Goal: Use online tool/utility: Utilize a website feature to perform a specific function

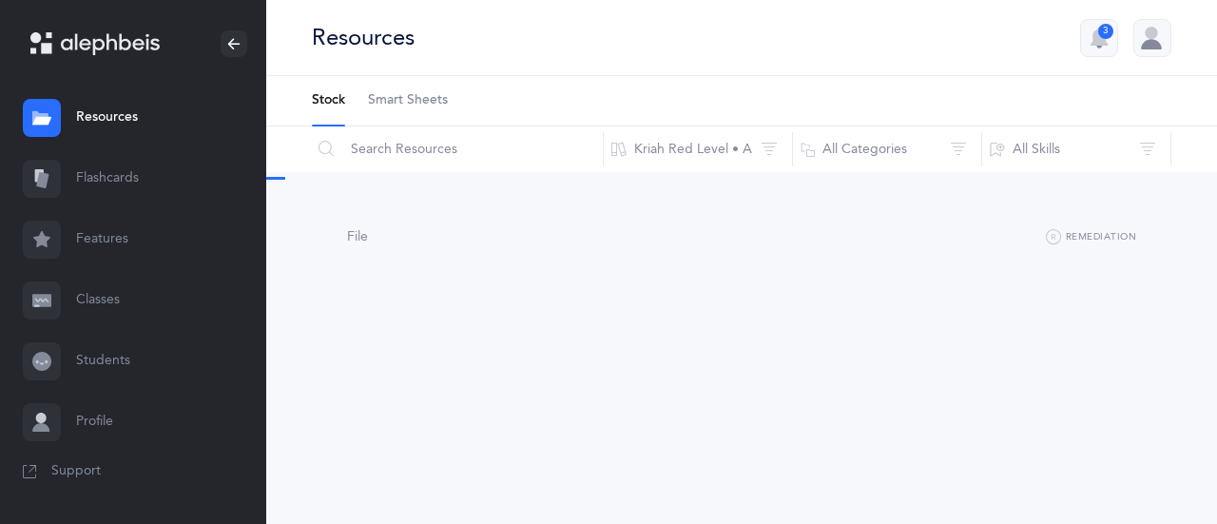
click at [153, 174] on link "Flashcards" at bounding box center [133, 178] width 266 height 61
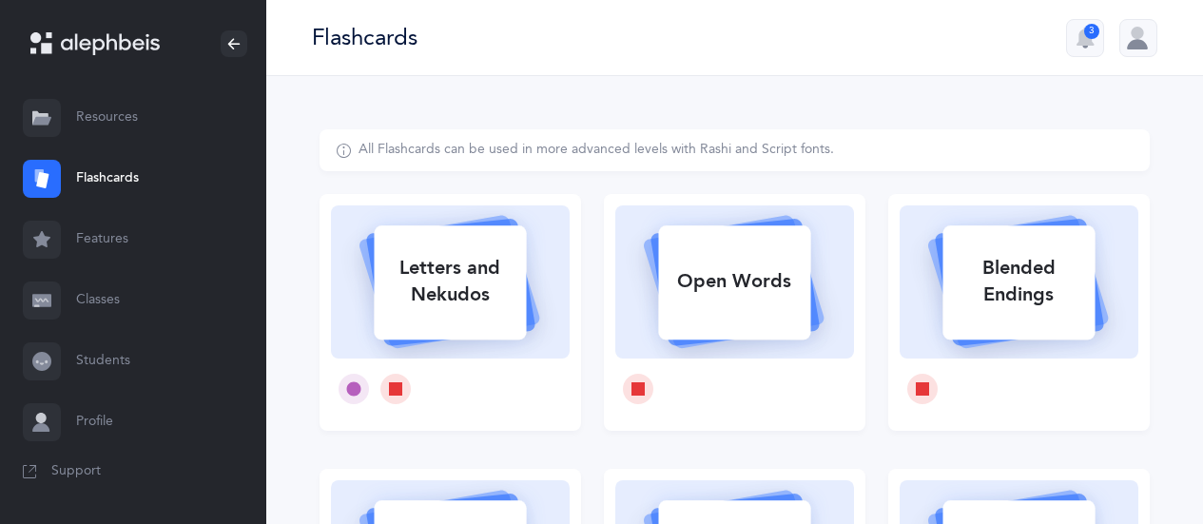
click at [442, 265] on div "Letters and Nekudos" at bounding box center [450, 281] width 152 height 76
select select
select select "single"
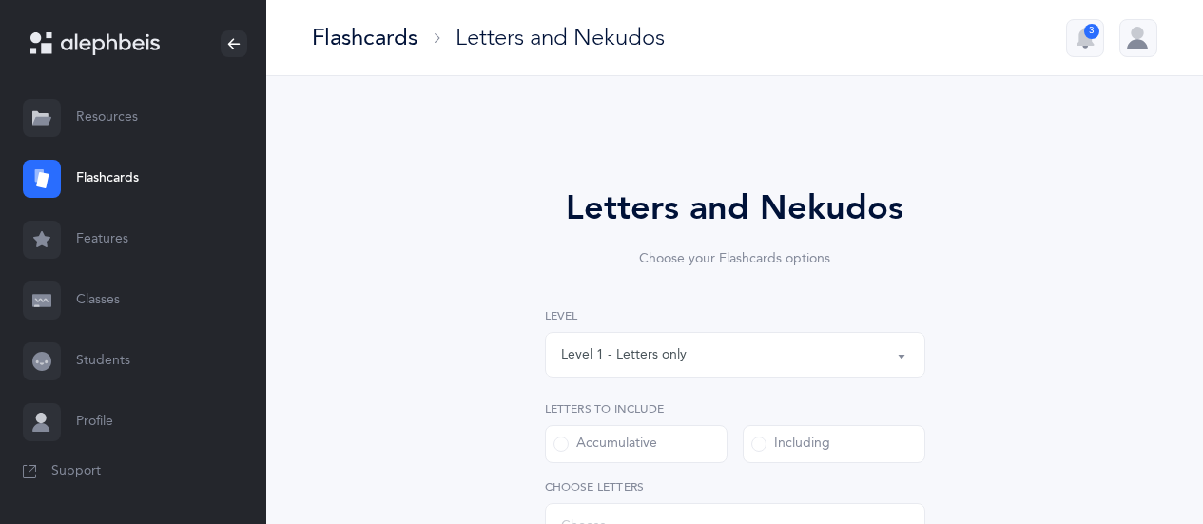
select select "27"
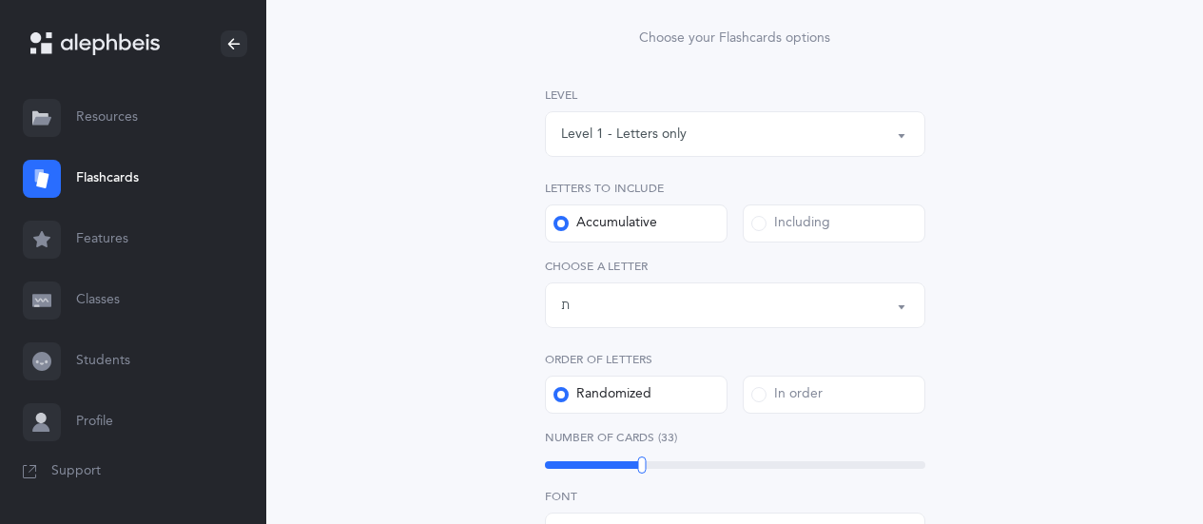
scroll to position [230, 0]
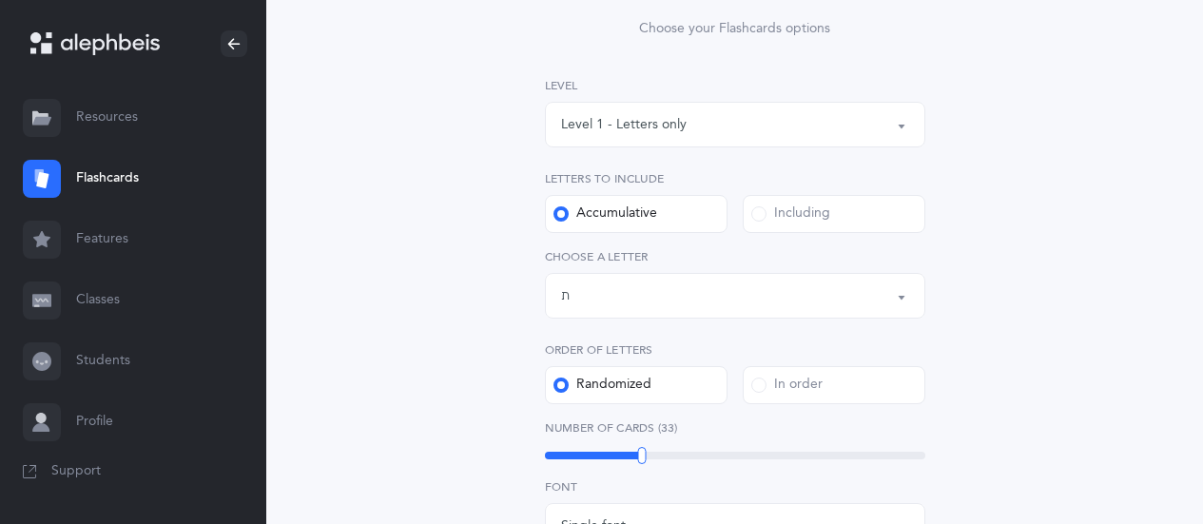
click at [722, 292] on div "Letters up until: ת" at bounding box center [735, 295] width 348 height 32
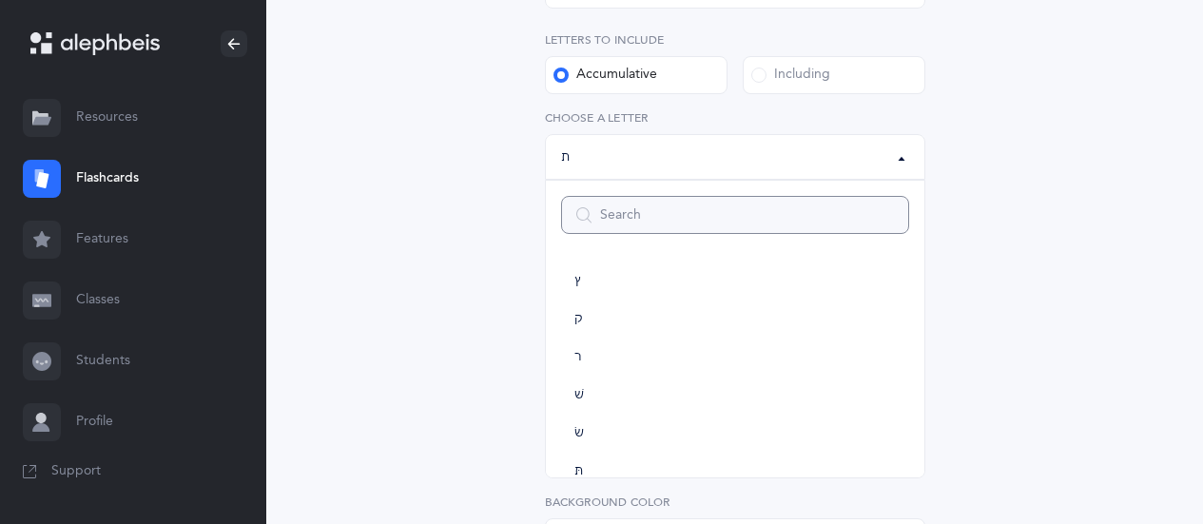
scroll to position [300, 0]
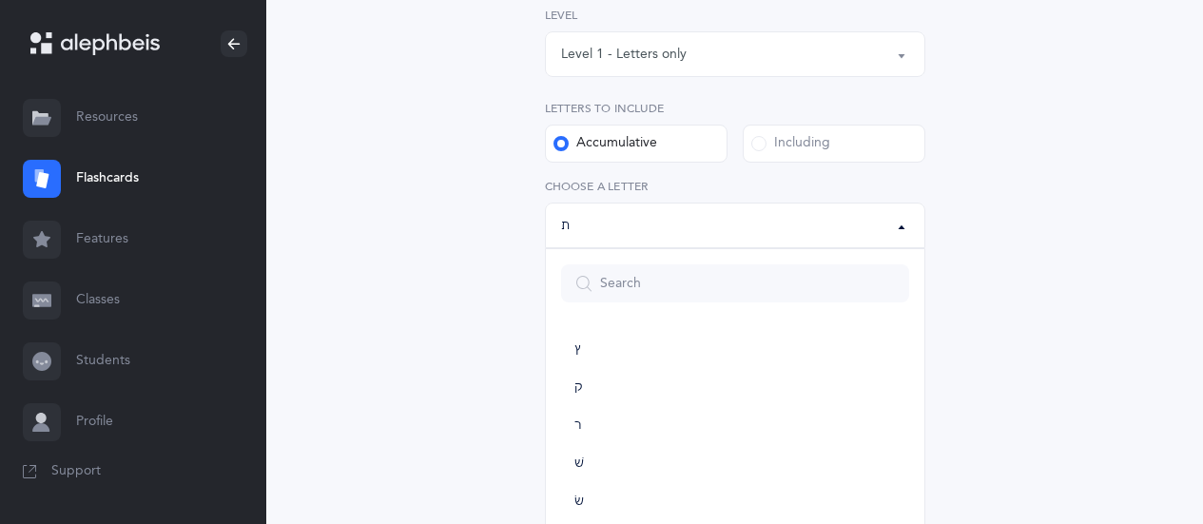
click at [863, 145] on label "Including" at bounding box center [833, 144] width 183 height 38
click at [0, 0] on input "Including" at bounding box center [0, 0] width 0 height 0
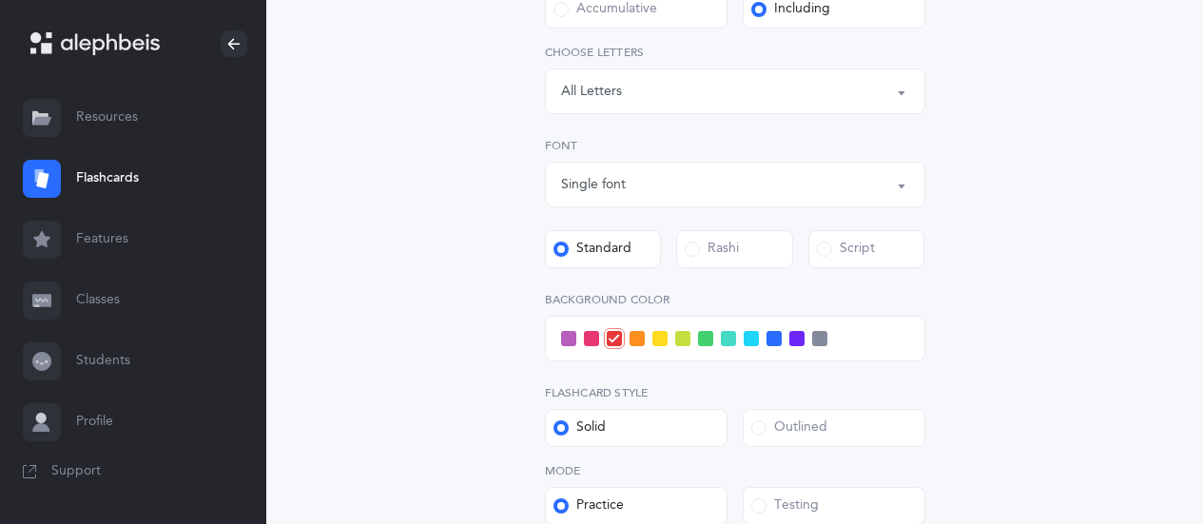
scroll to position [433, 0]
click at [863, 106] on div "Letters: All Letters" at bounding box center [735, 93] width 348 height 32
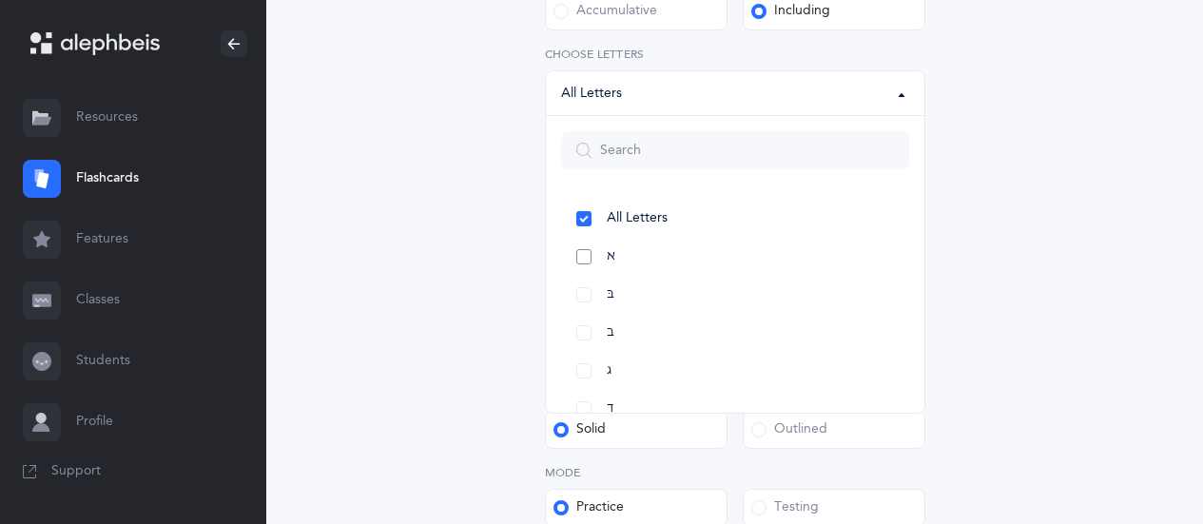
click at [624, 254] on link "א" at bounding box center [735, 257] width 348 height 38
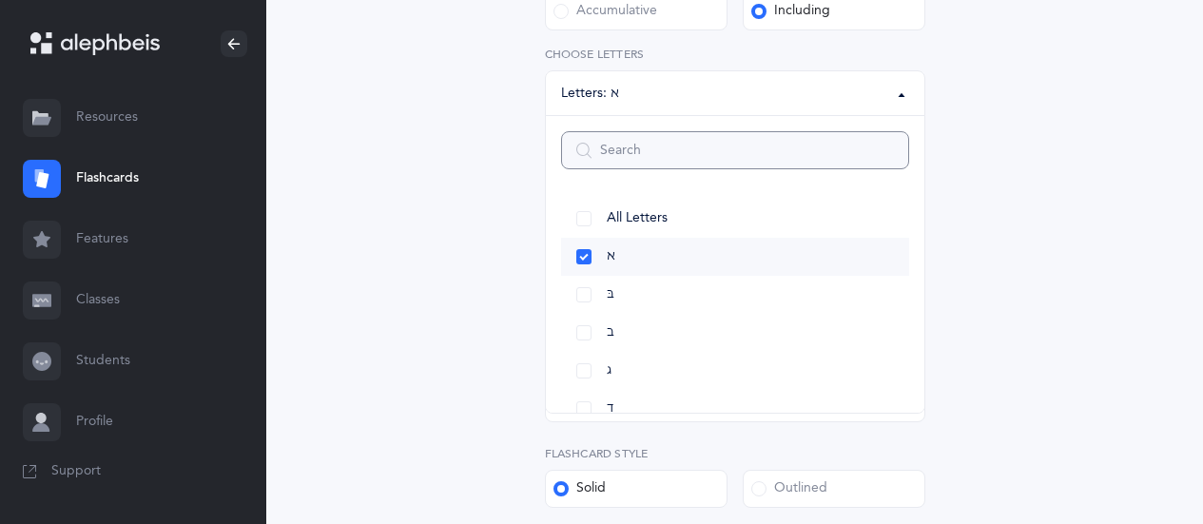
select select "1"
click at [618, 299] on link "בּ" at bounding box center [735, 295] width 348 height 38
click at [617, 337] on link "ב" at bounding box center [735, 333] width 348 height 38
click at [628, 376] on link "ג" at bounding box center [735, 371] width 348 height 38
click at [1045, 254] on div "Letters and Nekudos Choose your Flashcards options Level 1 - Letters only Level…" at bounding box center [734, 225] width 830 height 1056
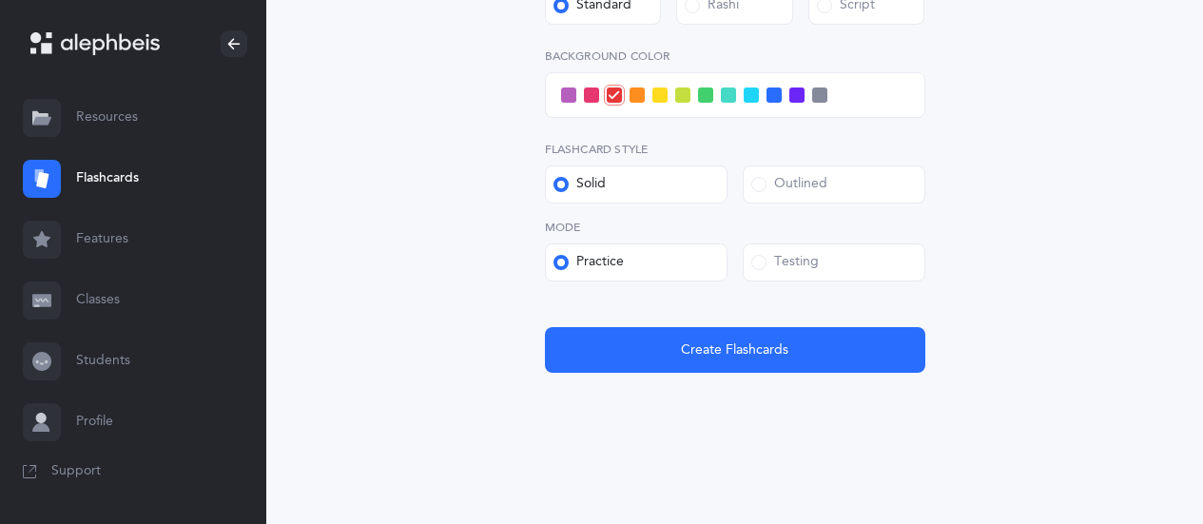
scroll to position [734, 0]
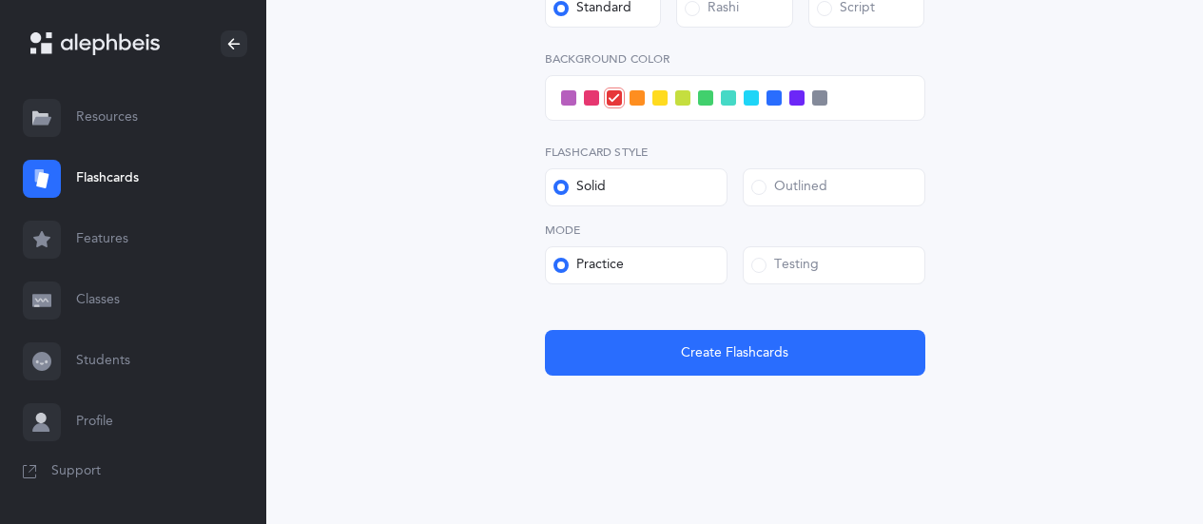
click at [813, 266] on div "Testing" at bounding box center [784, 265] width 67 height 19
click at [0, 0] on input "Testing" at bounding box center [0, 0] width 0 height 0
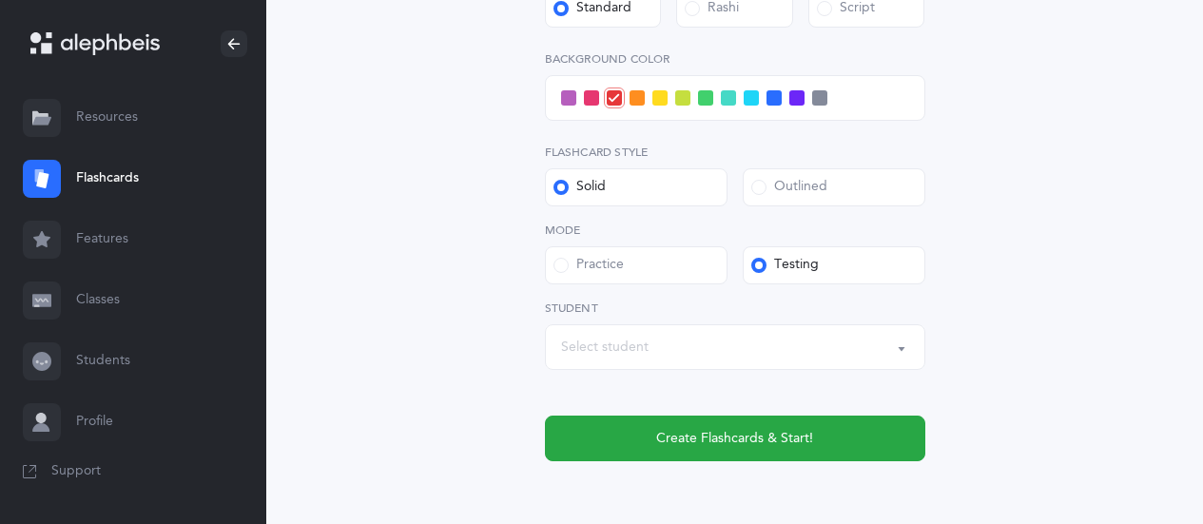
click at [700, 356] on div "Select student" at bounding box center [735, 347] width 348 height 32
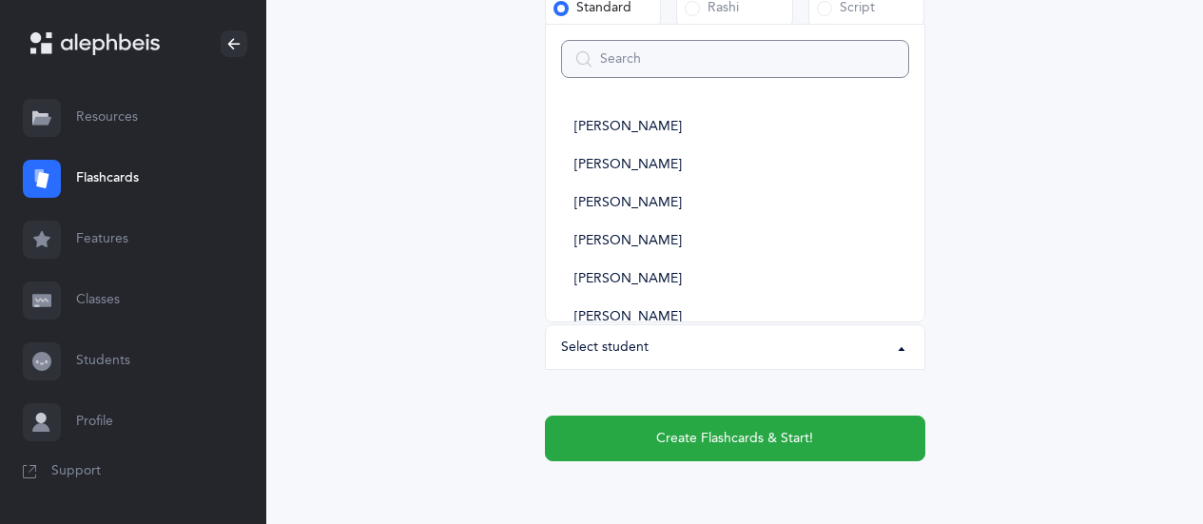
type input "k"
select select
type input "kb"
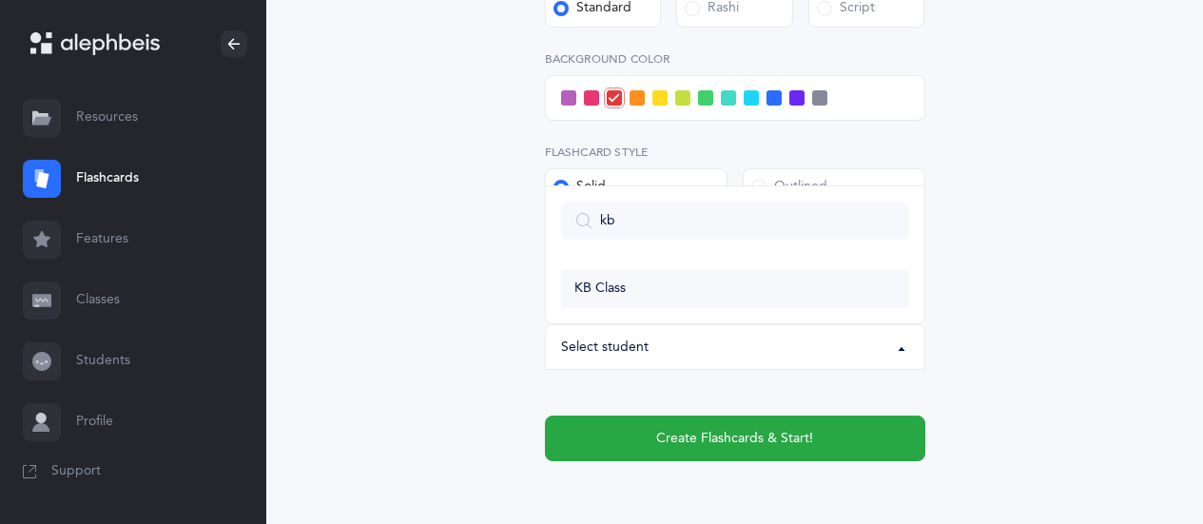
click at [659, 281] on link "KB Class" at bounding box center [735, 289] width 348 height 38
select select "14639"
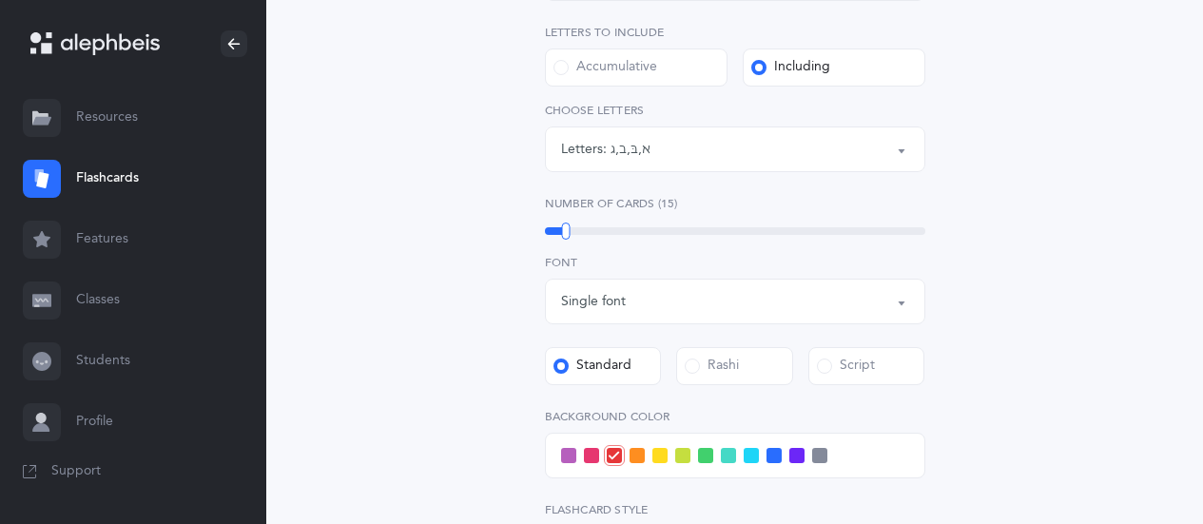
scroll to position [377, 0]
click at [747, 453] on span at bounding box center [750, 454] width 15 height 15
click at [0, 0] on input "checkbox" at bounding box center [0, 0] width 0 height 0
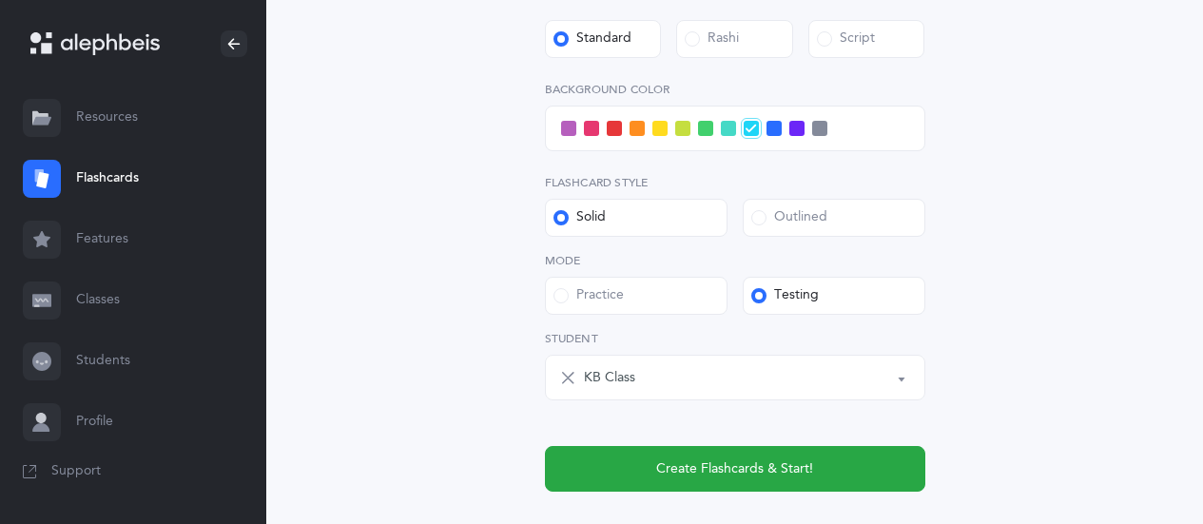
scroll to position [721, 0]
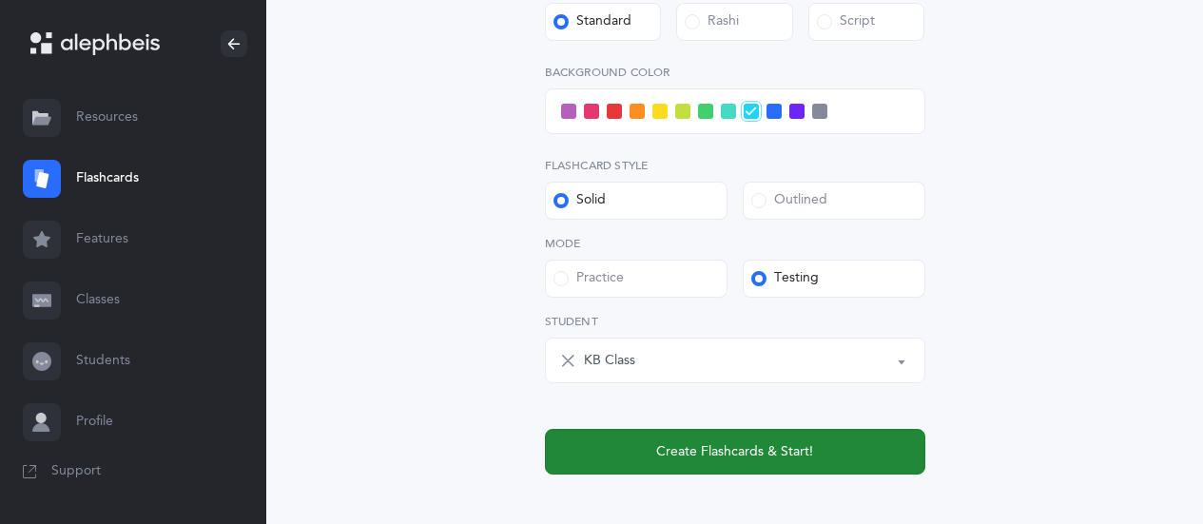
click at [758, 458] on span "Create Flashcards & Start!" at bounding box center [734, 452] width 157 height 20
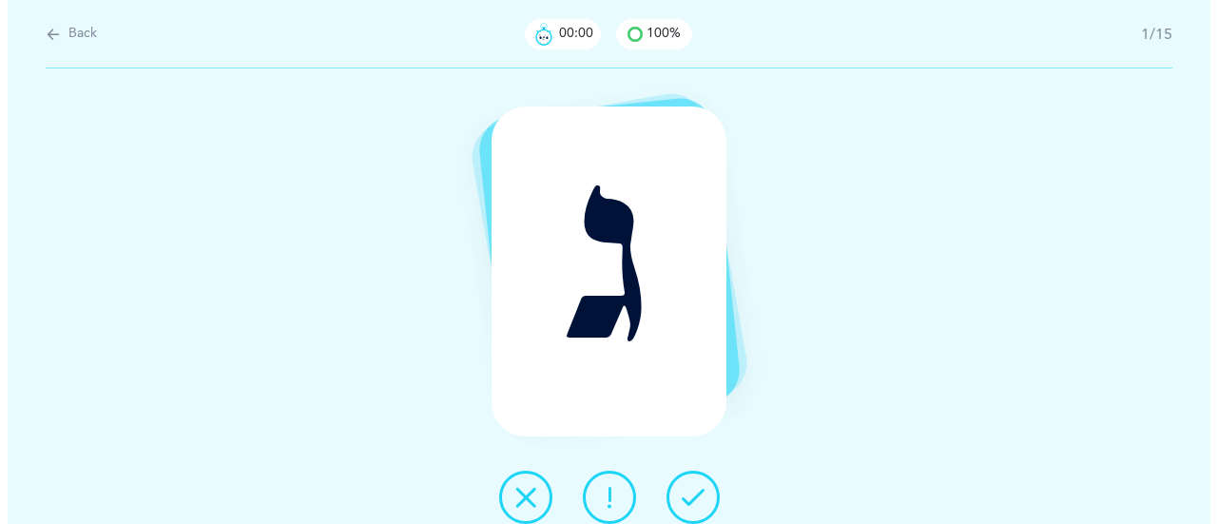
scroll to position [0, 0]
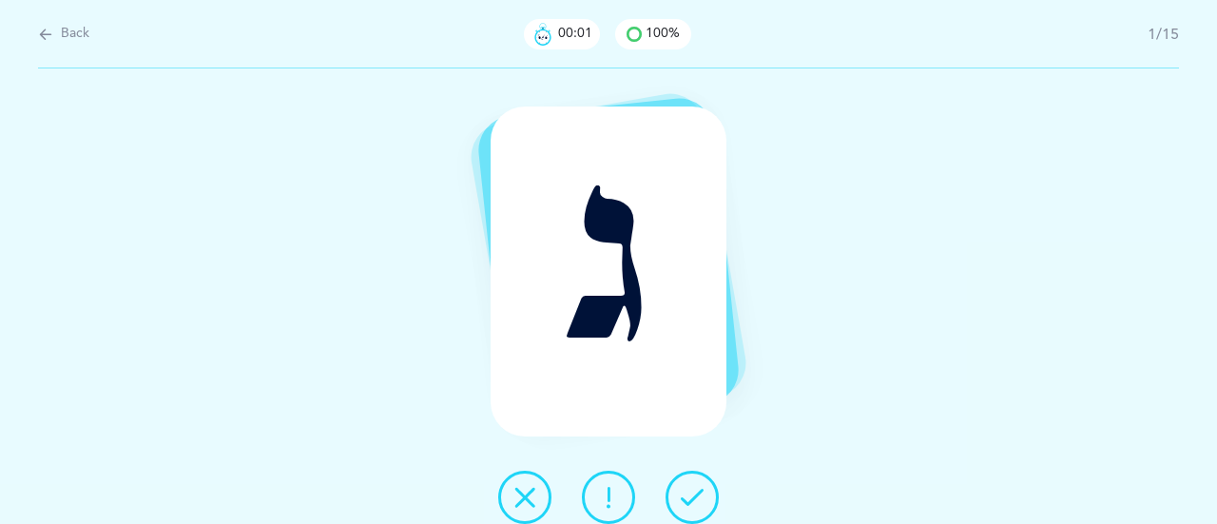
click at [700, 494] on icon at bounding box center [692, 497] width 23 height 23
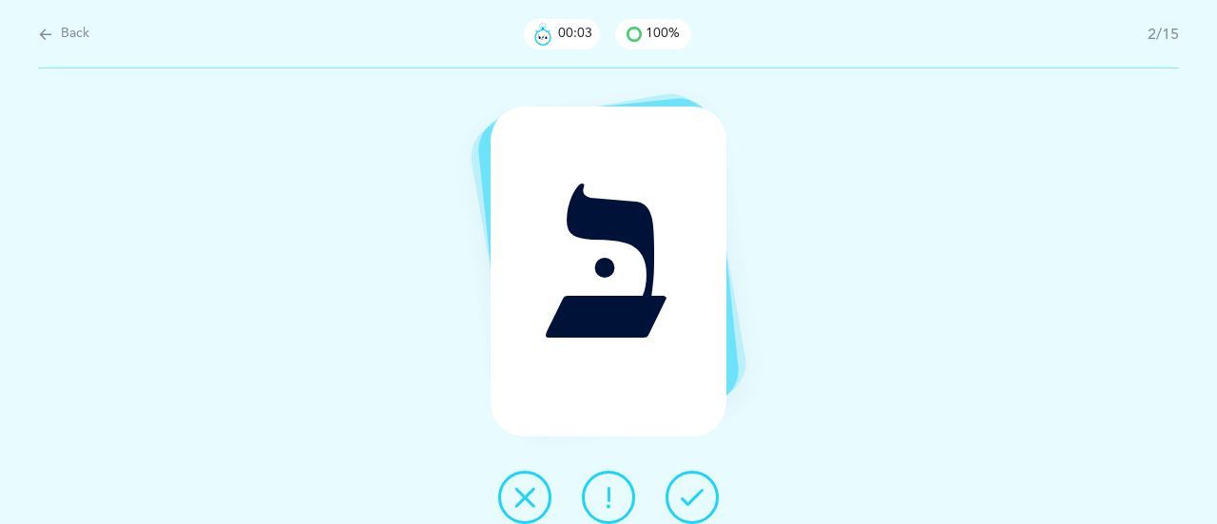
click at [705, 491] on button at bounding box center [691, 497] width 53 height 53
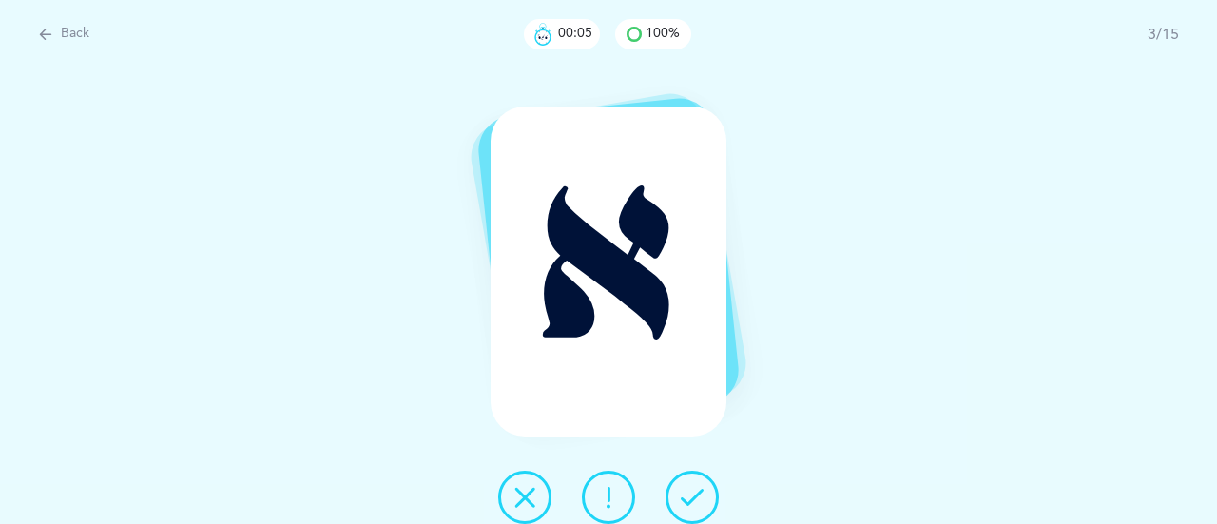
click at [694, 496] on icon at bounding box center [692, 497] width 23 height 23
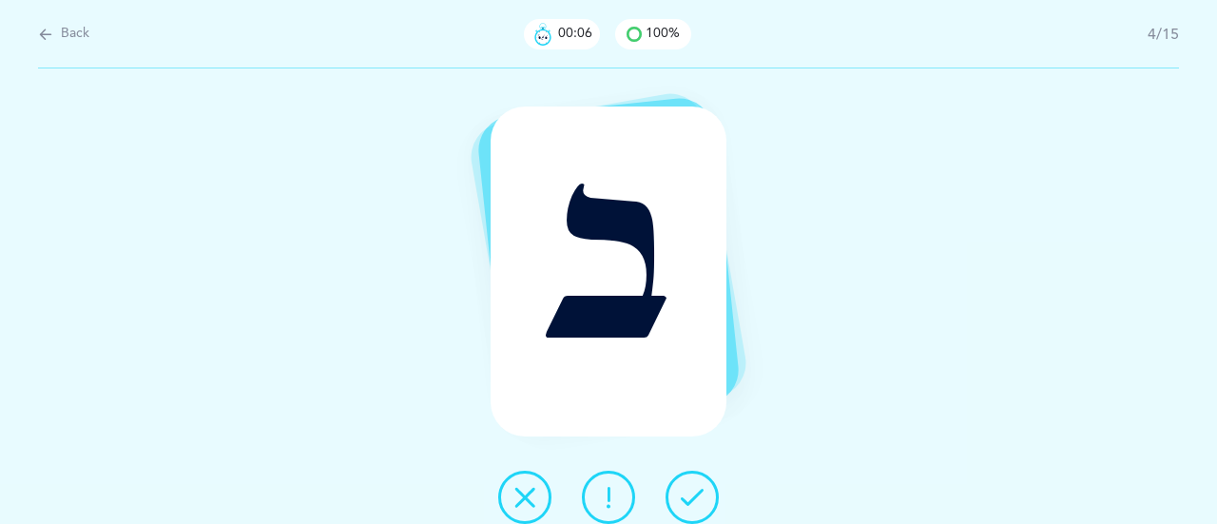
click at [698, 498] on icon at bounding box center [692, 497] width 23 height 23
click at [699, 495] on icon at bounding box center [692, 497] width 23 height 23
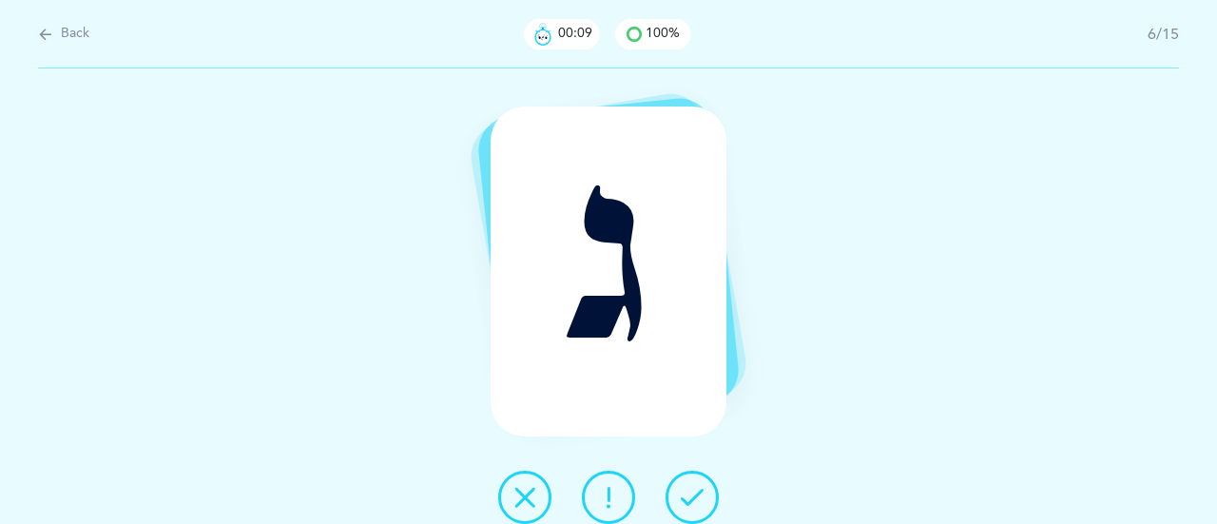
click at [703, 494] on icon at bounding box center [692, 497] width 23 height 23
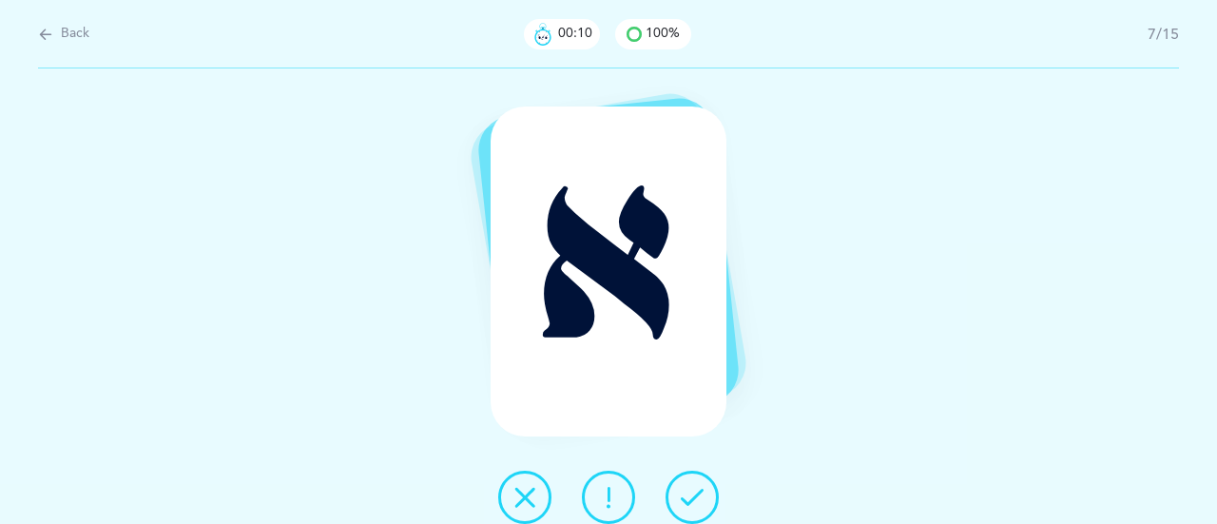
click at [704, 495] on button at bounding box center [691, 497] width 53 height 53
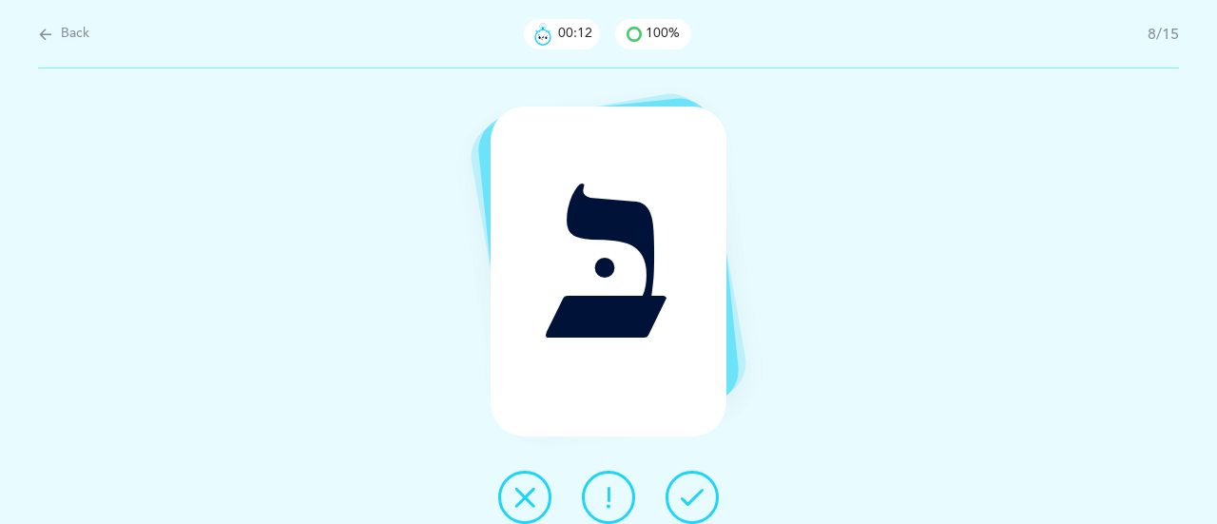
click at [701, 495] on icon at bounding box center [692, 497] width 23 height 23
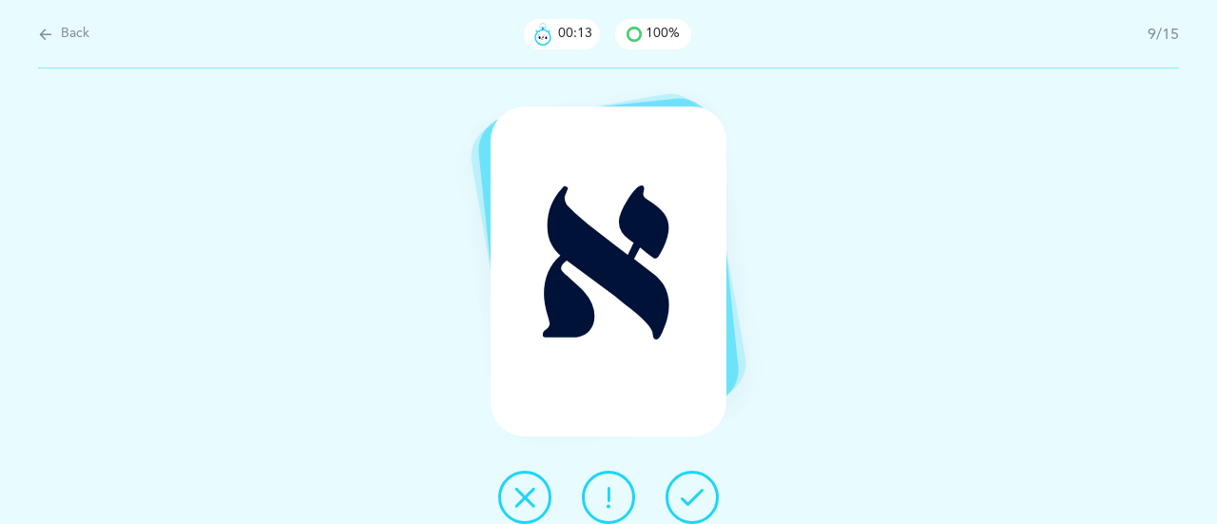
click at [701, 495] on icon at bounding box center [692, 497] width 23 height 23
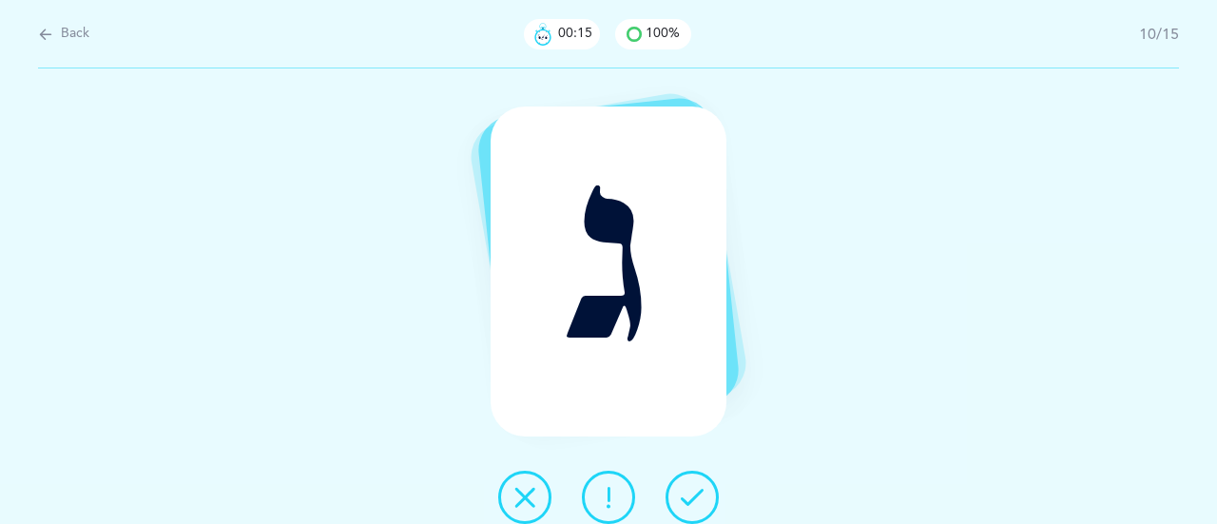
click at [701, 491] on icon at bounding box center [692, 497] width 23 height 23
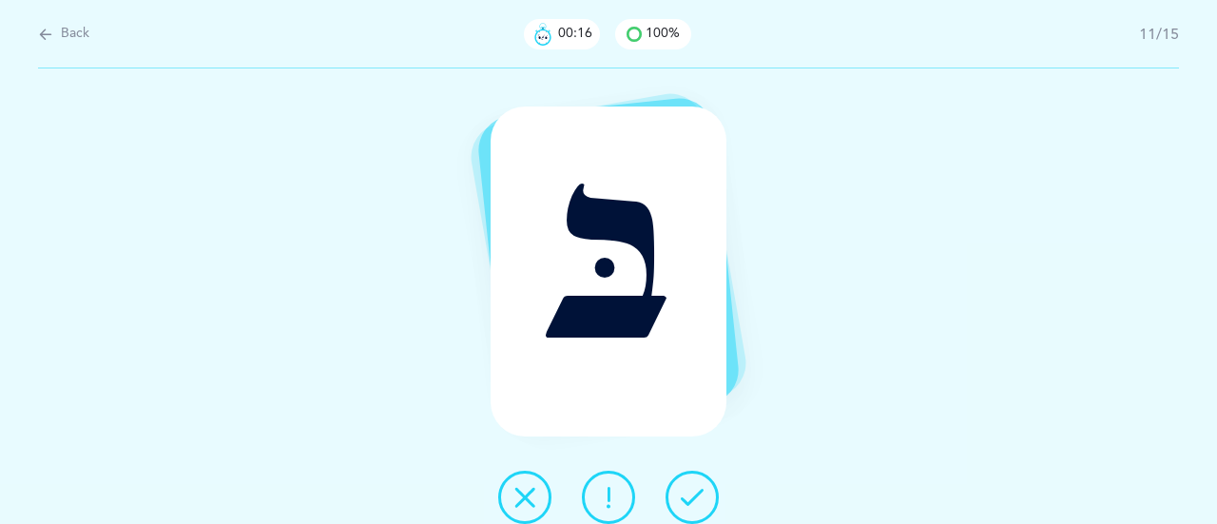
click at [702, 495] on icon at bounding box center [692, 497] width 23 height 23
click at [701, 496] on icon at bounding box center [692, 497] width 23 height 23
click at [703, 494] on button at bounding box center [691, 497] width 53 height 53
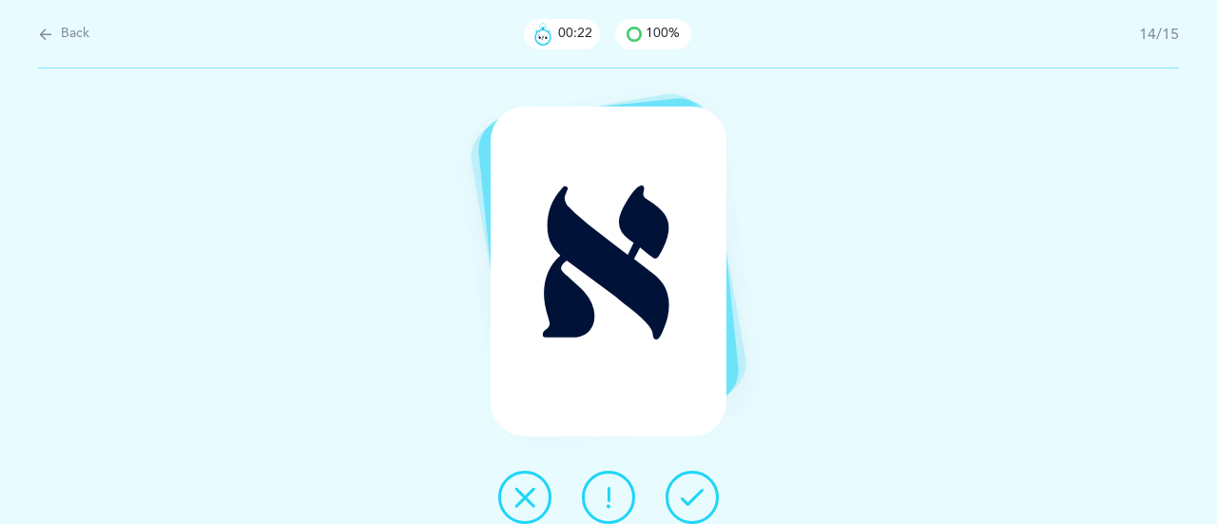
click at [704, 499] on button at bounding box center [691, 497] width 53 height 53
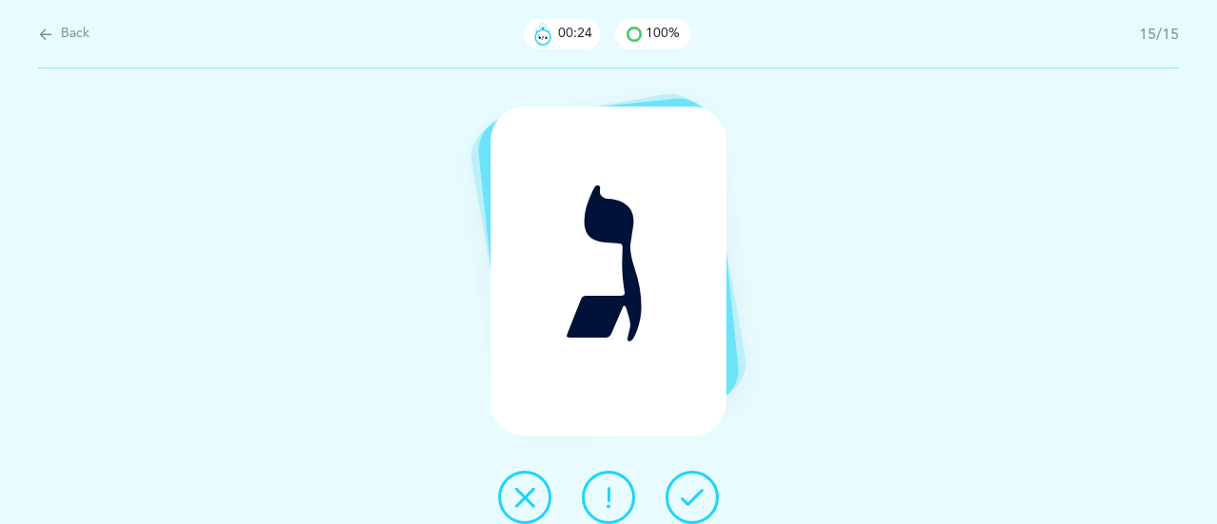
click at [703, 496] on button at bounding box center [691, 497] width 53 height 53
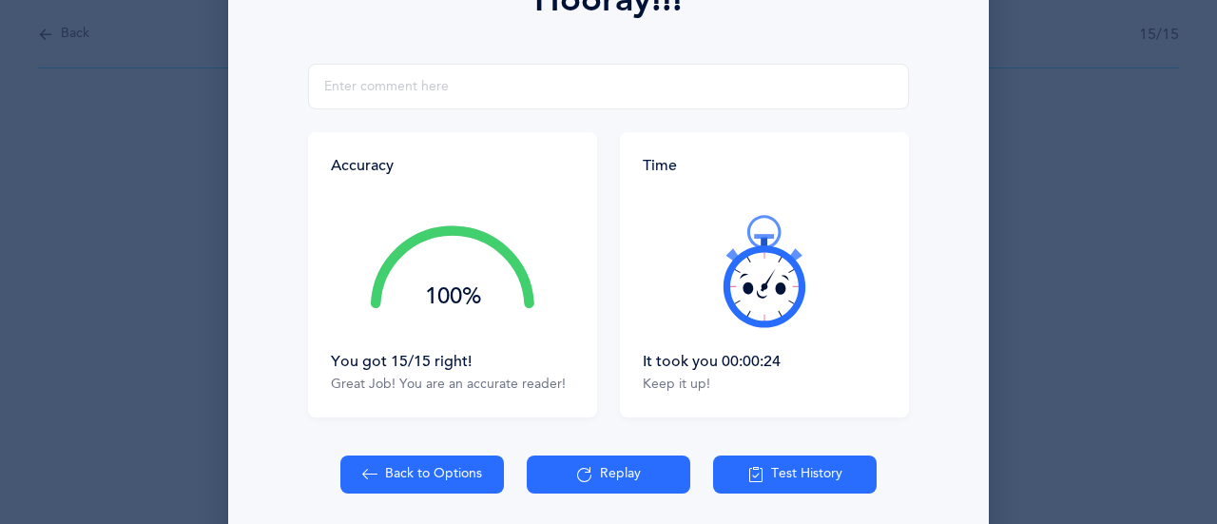
scroll to position [295, 0]
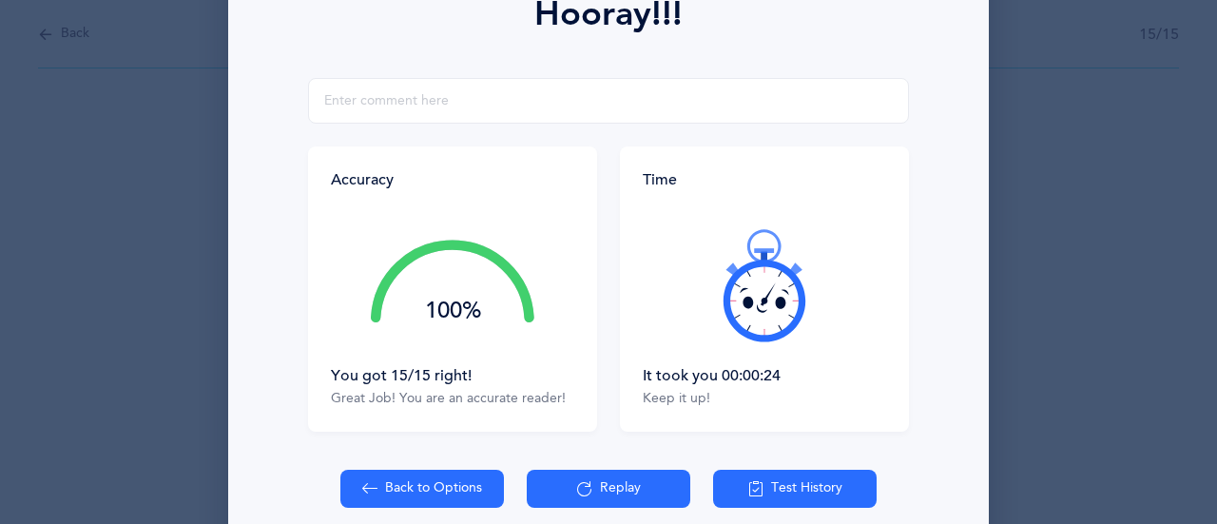
click at [741, 340] on icon at bounding box center [764, 285] width 114 height 114
click at [747, 338] on icon at bounding box center [764, 301] width 82 height 82
click at [1146, 222] on div "Hooray!!! Accuracy 100% You got 15/15 right! Great Job! You are an accurate rea…" at bounding box center [608, 262] width 1217 height 524
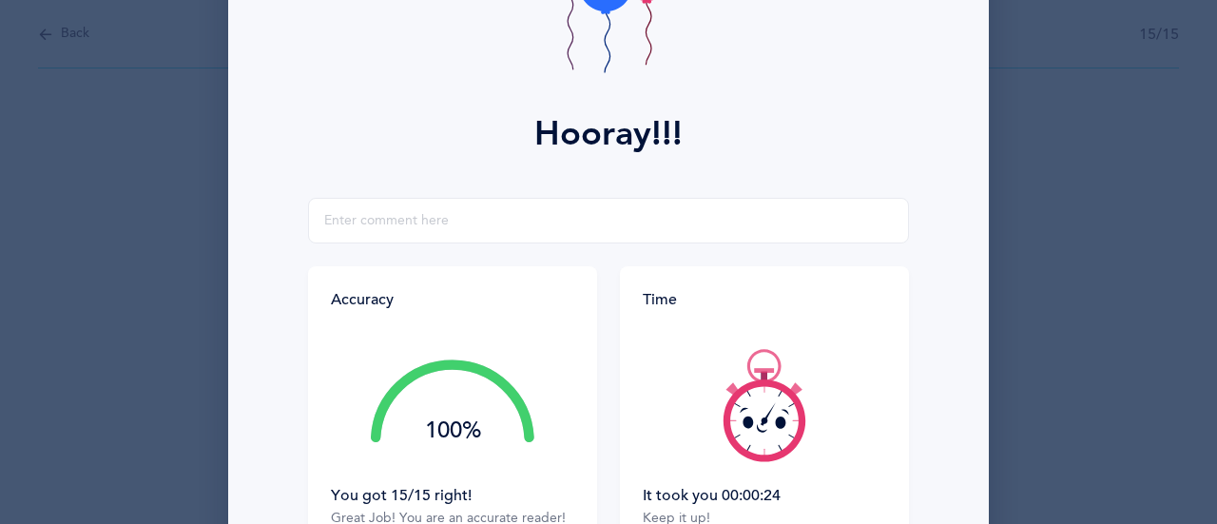
scroll to position [180, 0]
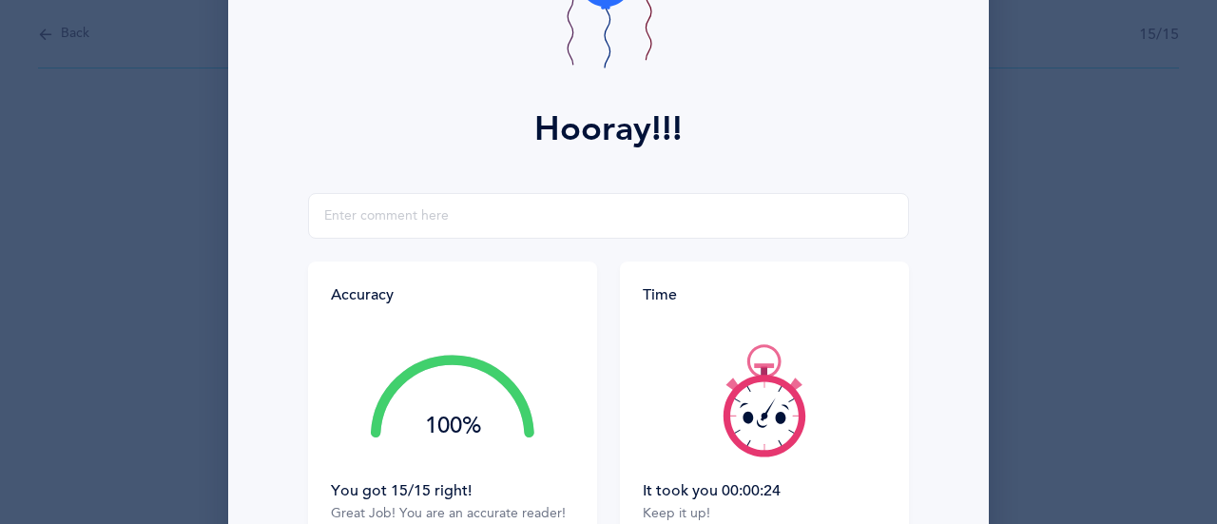
click at [746, 452] on icon at bounding box center [764, 416] width 82 height 82
click at [763, 448] on icon at bounding box center [763, 449] width 1 height 10
click at [750, 450] on icon at bounding box center [764, 416] width 82 height 82
click at [757, 453] on icon at bounding box center [764, 416] width 82 height 82
